Goal: Transaction & Acquisition: Purchase product/service

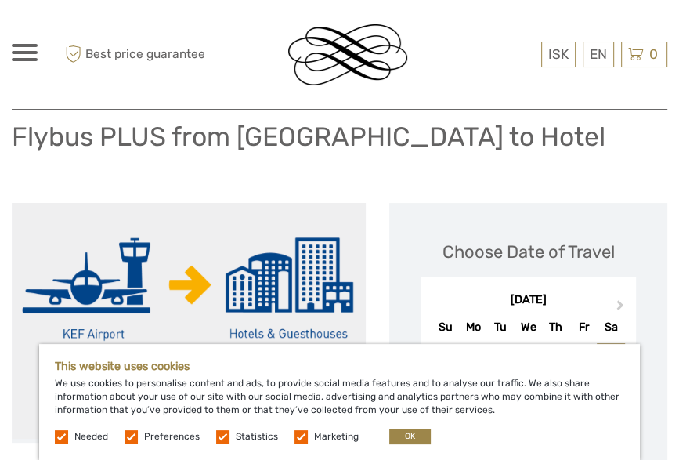
scroll to position [114, 0]
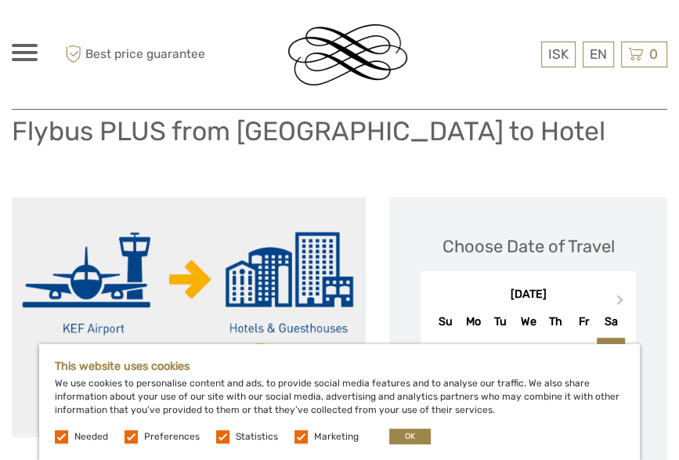
click at [133, 441] on label at bounding box center [131, 436] width 13 height 13
click at [0, 0] on input "checkbox" at bounding box center [0, 0] width 0 height 0
click at [219, 441] on label at bounding box center [222, 436] width 13 height 13
click at [0, 0] on input "checkbox" at bounding box center [0, 0] width 0 height 0
click at [299, 439] on label at bounding box center [300, 436] width 13 height 13
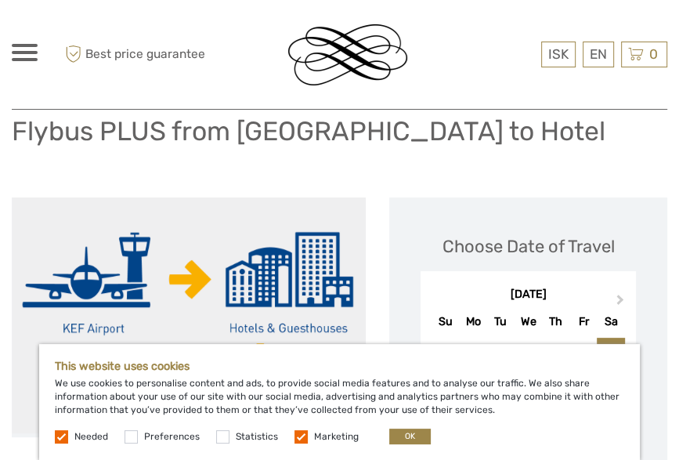
click at [0, 0] on input "checkbox" at bounding box center [0, 0] width 0 height 0
click at [399, 438] on button "OK" at bounding box center [410, 436] width 42 height 16
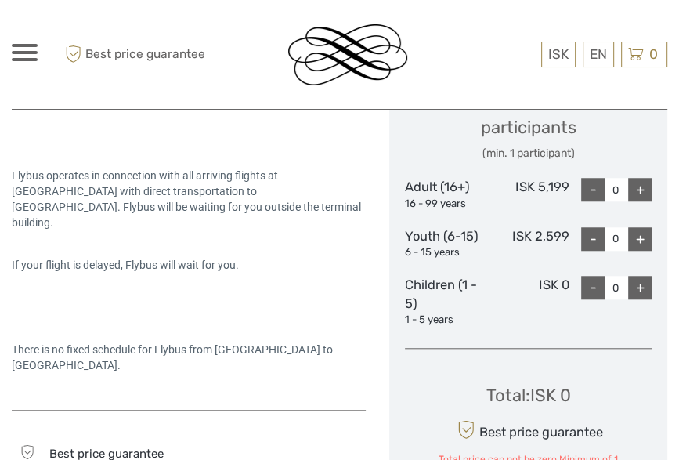
scroll to position [702, 0]
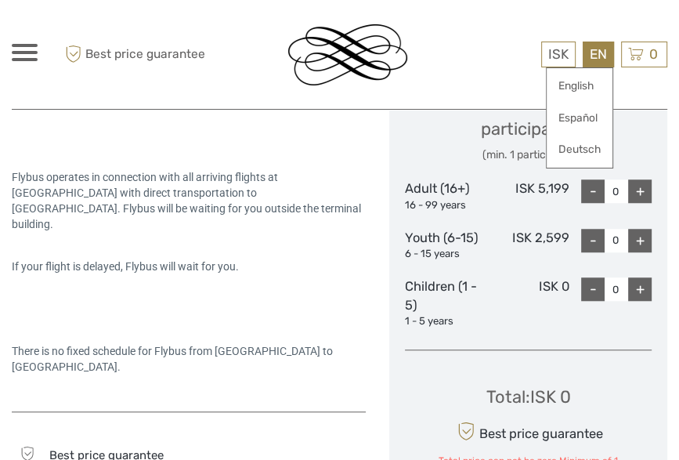
click at [592, 60] on div "EN English Español Deutsch" at bounding box center [598, 55] width 31 height 26
click at [594, 85] on link "English" at bounding box center [580, 86] width 66 height 28
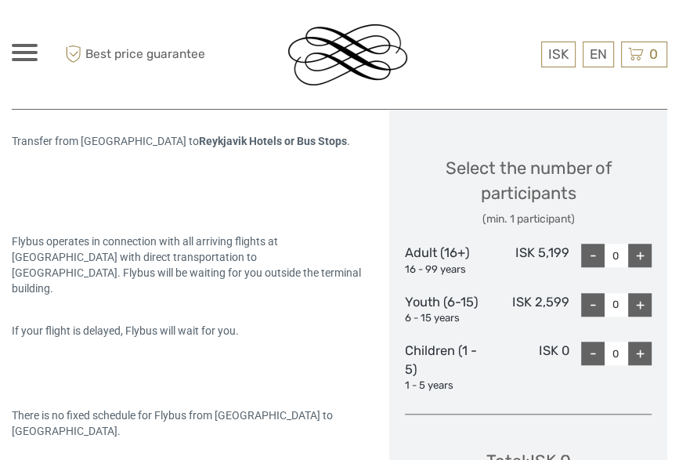
scroll to position [638, 0]
click at [645, 266] on div "+" at bounding box center [639, 254] width 23 height 23
type input "2"
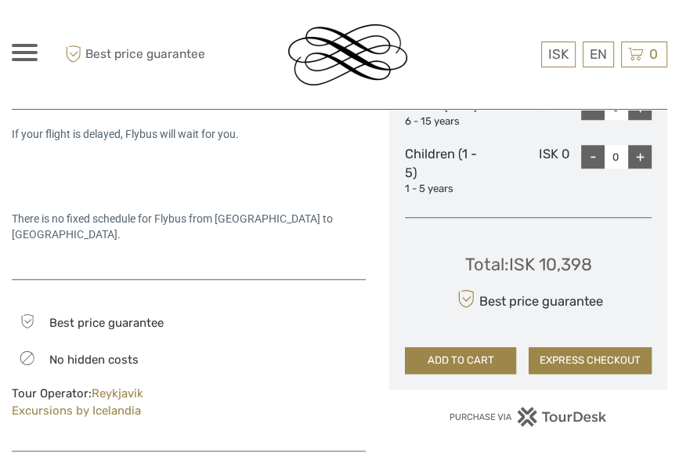
scroll to position [835, 0]
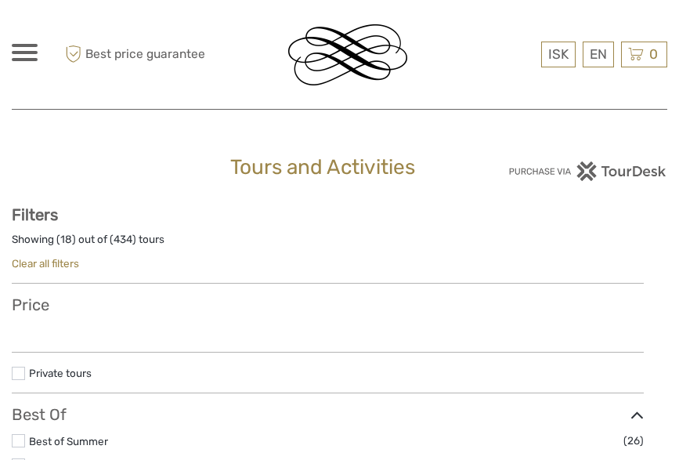
select select
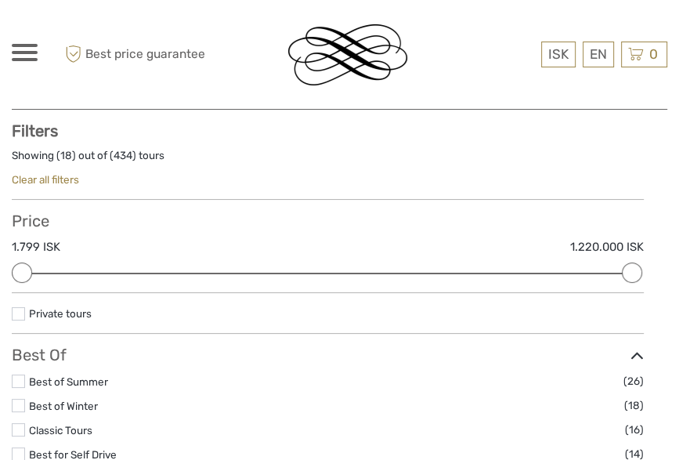
scroll to position [173, 0]
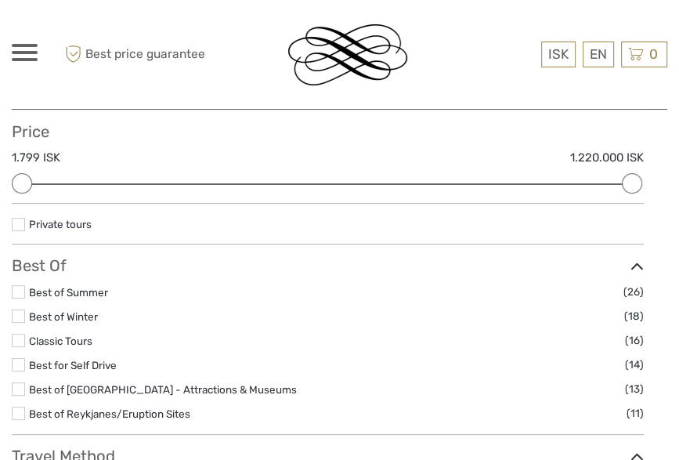
click at [19, 316] on label at bounding box center [18, 315] width 13 height 13
click at [0, 0] on input "checkbox" at bounding box center [0, 0] width 0 height 0
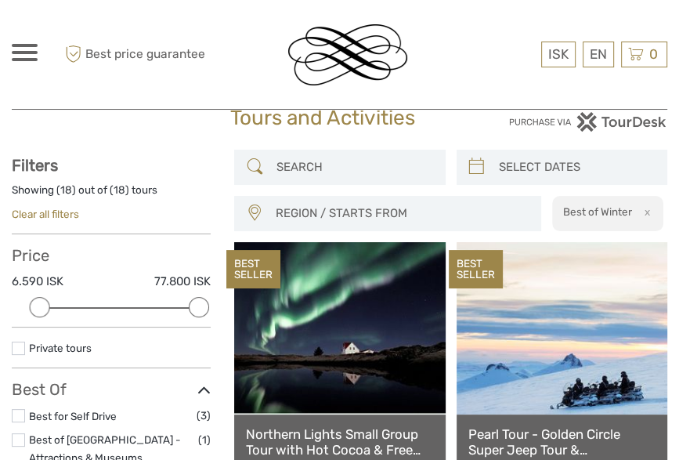
scroll to position [47, 0]
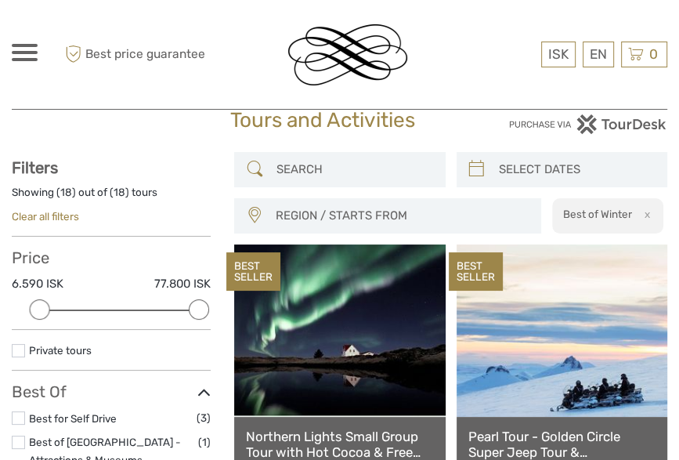
click at [475, 172] on icon at bounding box center [476, 169] width 16 height 25
type input "04/10/2025"
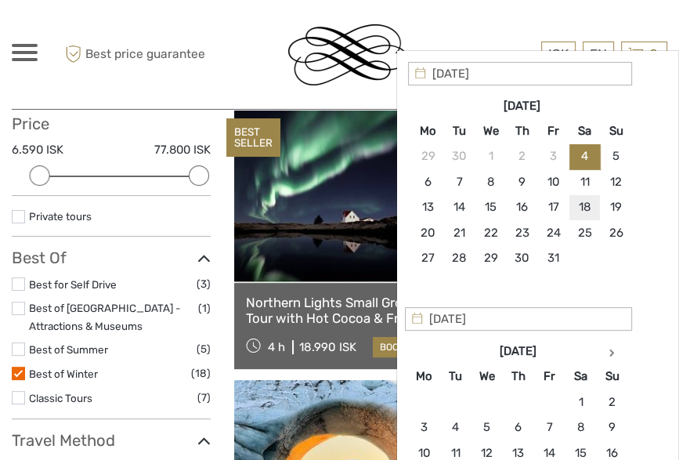
scroll to position [233, 0]
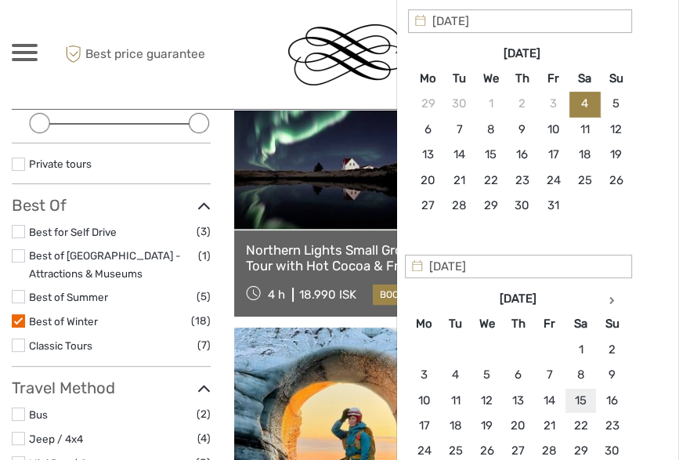
type input "15/11/2025"
click at [641, 252] on div "Apply Clear" at bounding box center [537, 263] width 259 height 508
type input "04/10/2025"
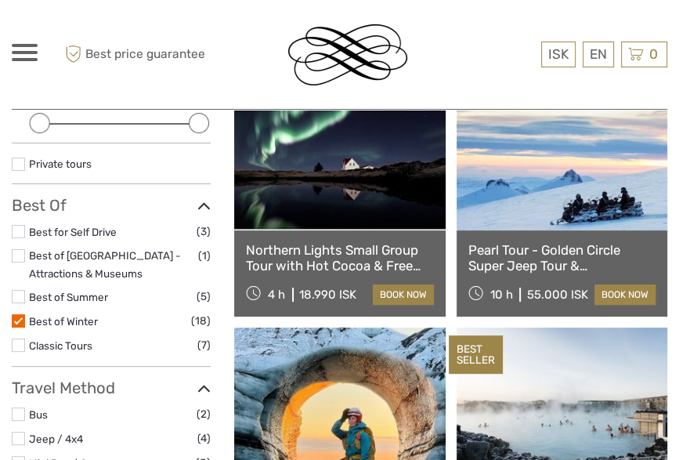
click at [272, 61] on div at bounding box center [359, 54] width 309 height 85
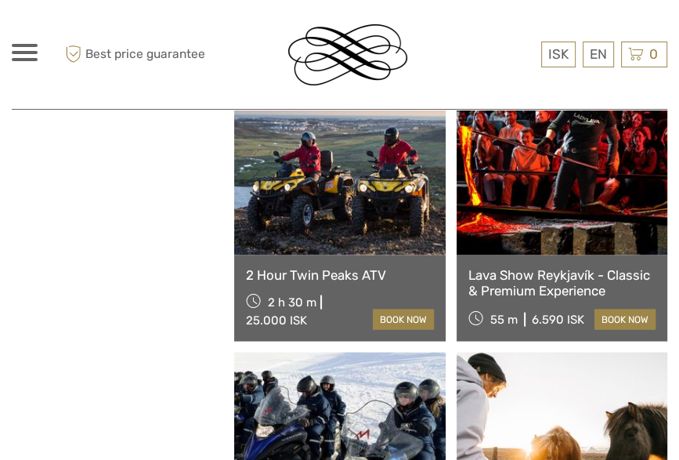
scroll to position [1811, 0]
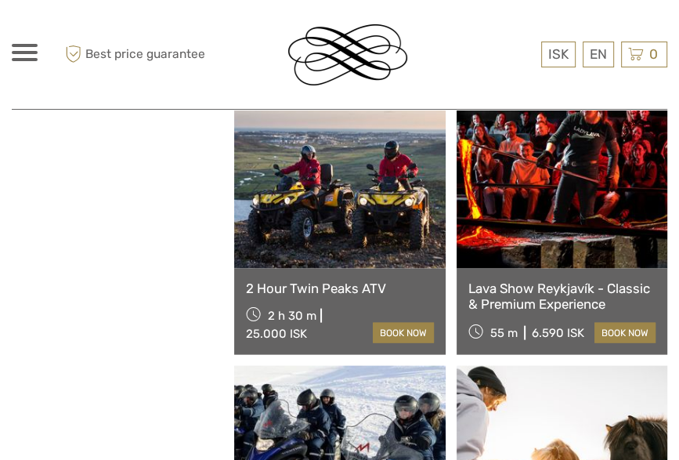
click at [510, 294] on link "Lava Show Reykjavík - Classic & Premium Experience" at bounding box center [562, 296] width 188 height 32
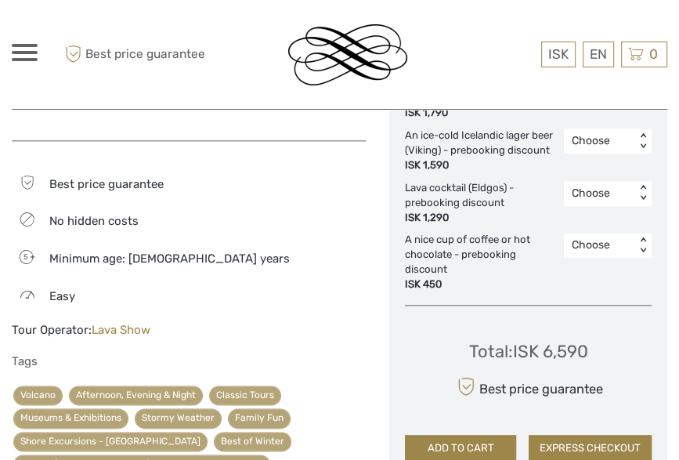
scroll to position [1119, 0]
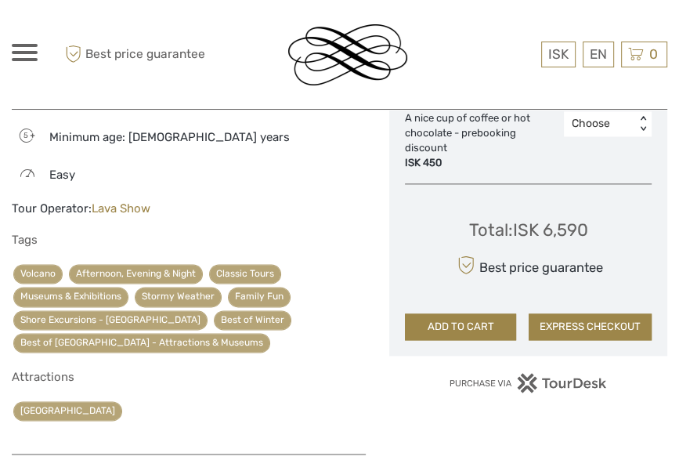
click at [510, 294] on div "Total : ISK 6,590 Best price guarantee ADD TO CART EXPRESS CHECKOUT" at bounding box center [528, 268] width 247 height 143
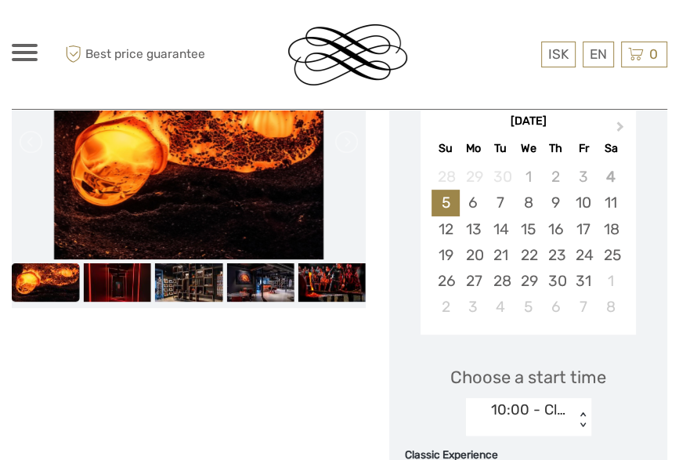
scroll to position [299, 0]
